Goal: Navigation & Orientation: Find specific page/section

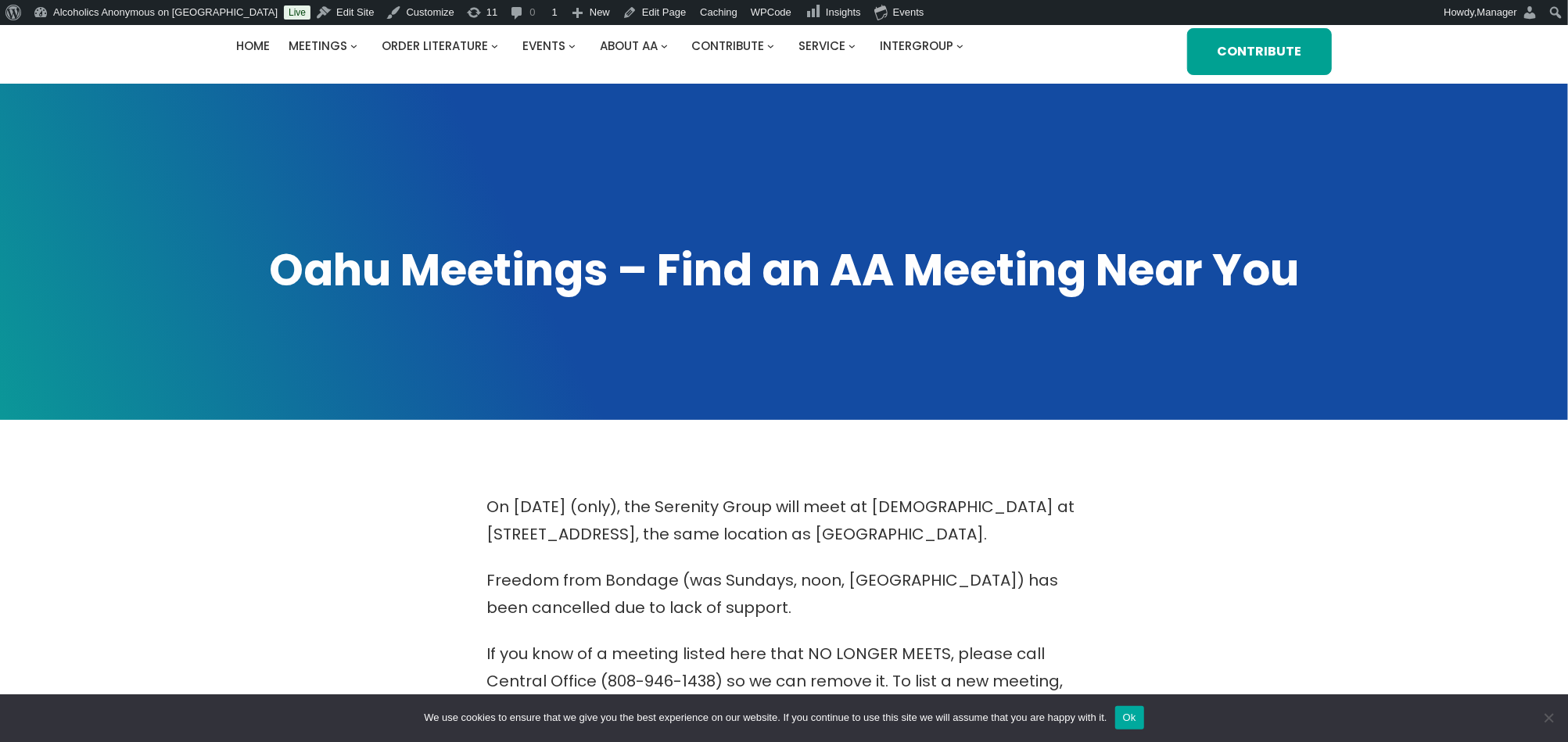
scroll to position [104, 0]
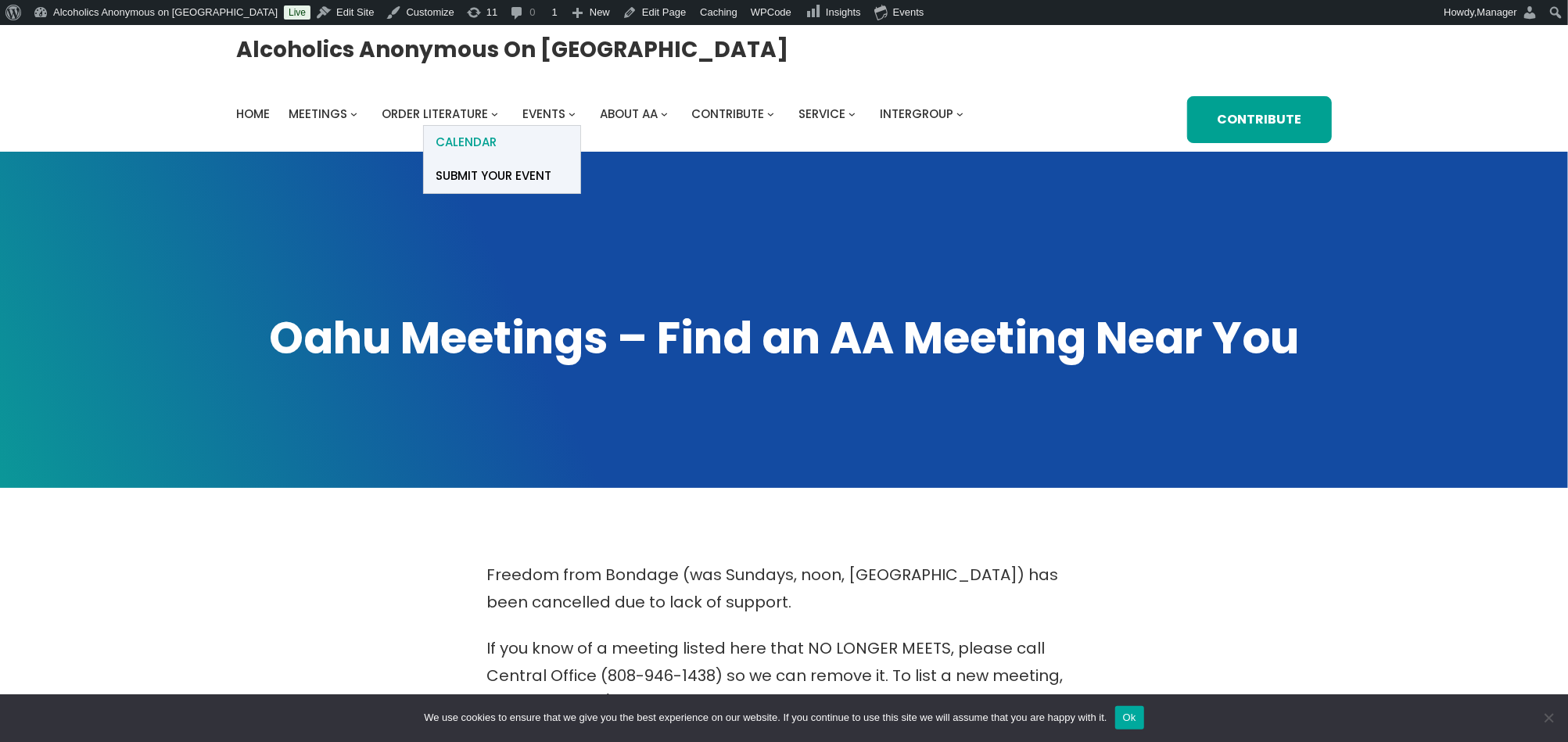
click at [471, 138] on span "Calendar" at bounding box center [466, 143] width 61 height 22
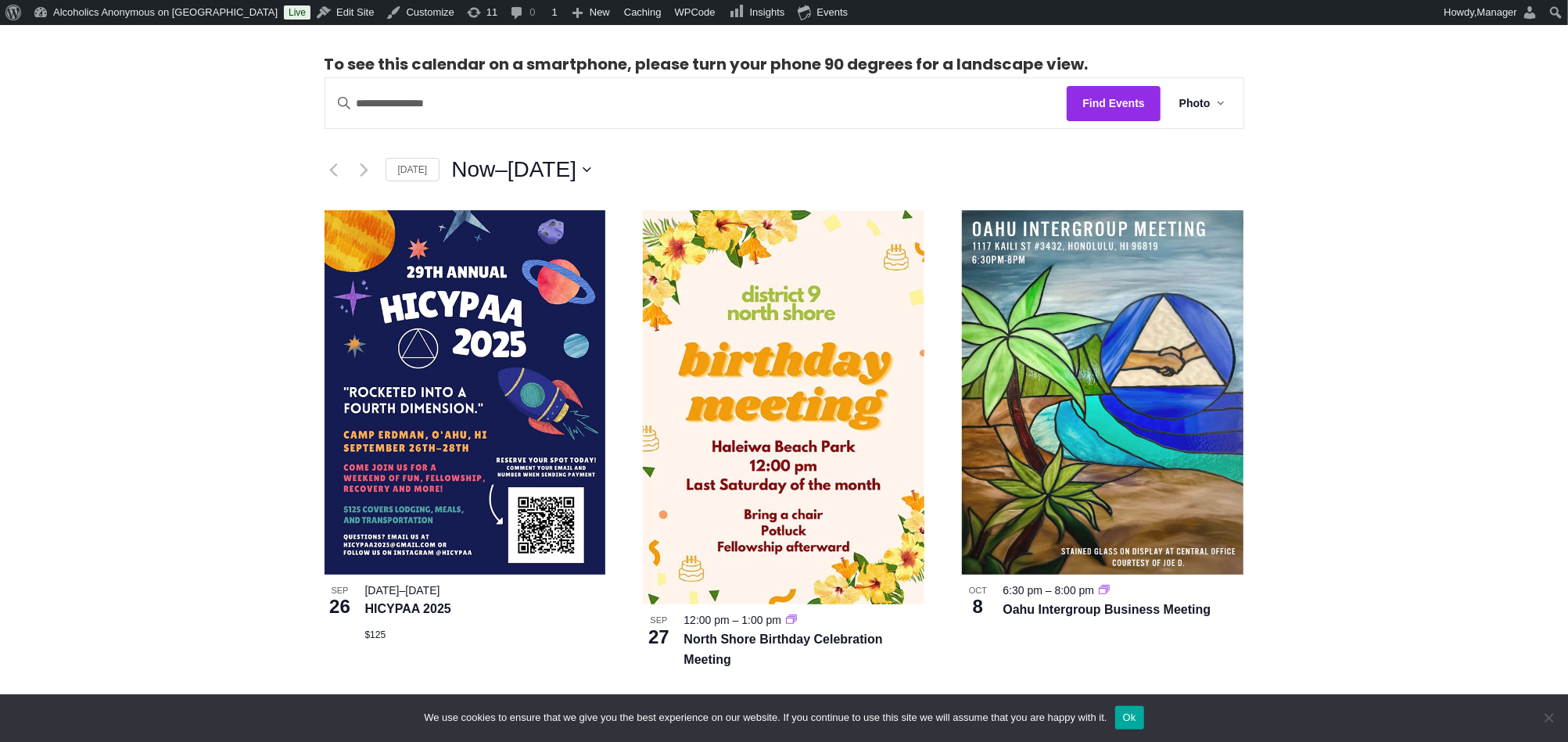
scroll to position [313, 0]
